Goal: Information Seeking & Learning: Understand process/instructions

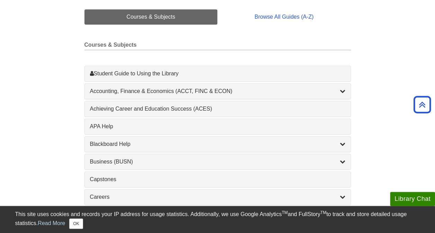
scroll to position [172, 0]
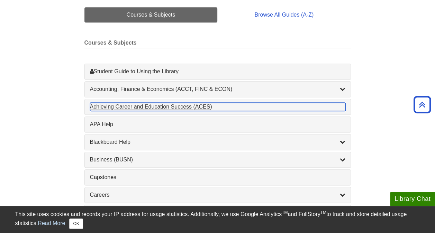
click at [161, 107] on div "Achieving Career and Education Success (ACES) , 1 guides" at bounding box center [217, 107] width 255 height 8
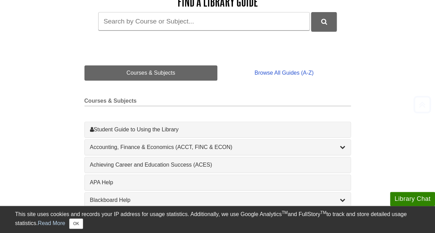
scroll to position [114, 0]
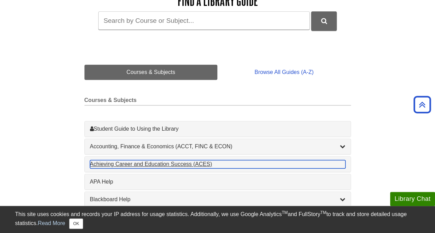
click at [138, 164] on div "Achieving Career and Education Success (ACES) , 1 guides" at bounding box center [217, 164] width 255 height 8
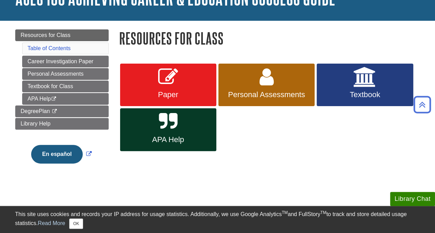
scroll to position [53, 0]
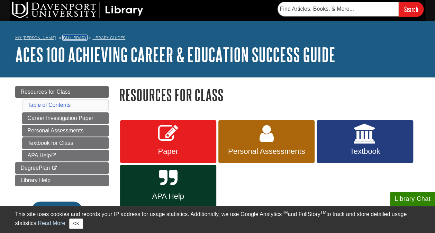
click at [64, 36] on link "DU Library" at bounding box center [75, 37] width 24 height 5
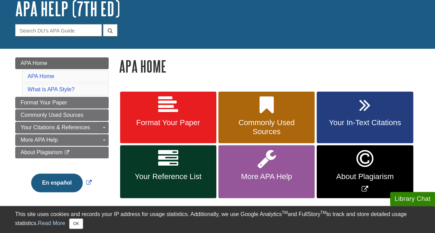
scroll to position [53, 0]
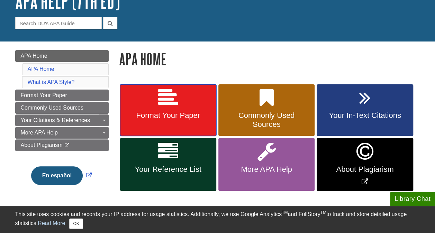
click at [153, 114] on span "Format Your Paper" at bounding box center [168, 115] width 86 height 9
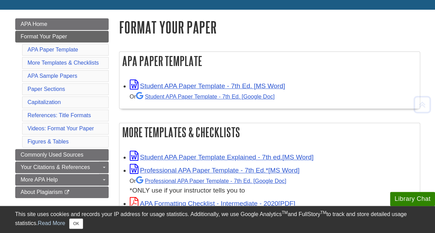
scroll to position [85, 0]
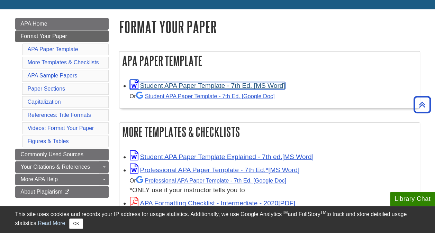
click at [179, 89] on link "Student APA Paper Template - 7th Ed. [MS Word]" at bounding box center [207, 85] width 155 height 7
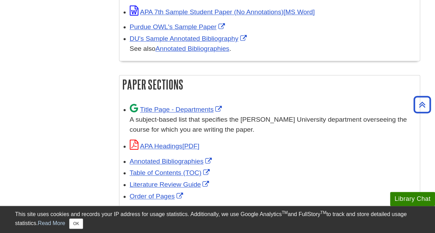
scroll to position [388, 0]
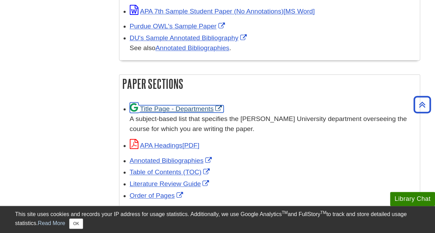
click at [183, 106] on link "Title Page - Departments" at bounding box center [177, 108] width 94 height 7
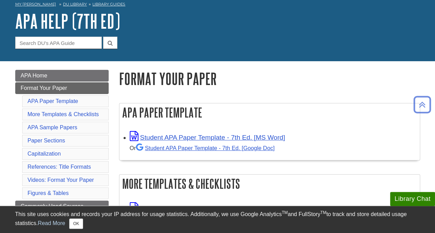
scroll to position [20, 0]
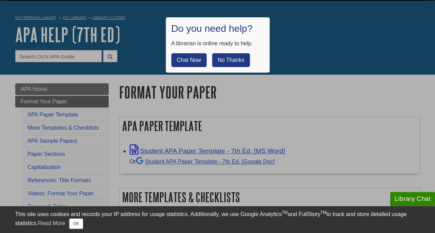
click at [230, 56] on button "No Thanks" at bounding box center [231, 60] width 38 height 14
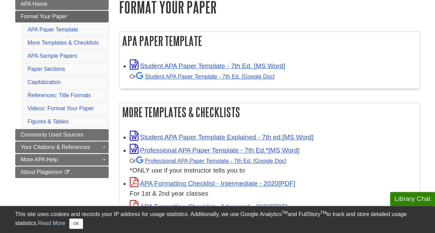
scroll to position [106, 0]
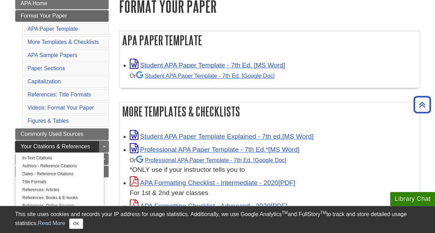
click at [62, 144] on span "Your Citations & References" at bounding box center [55, 147] width 69 height 6
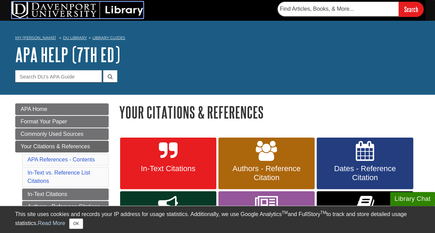
click at [61, 8] on img at bounding box center [78, 10] width 132 height 17
